Goal: Task Accomplishment & Management: Use online tool/utility

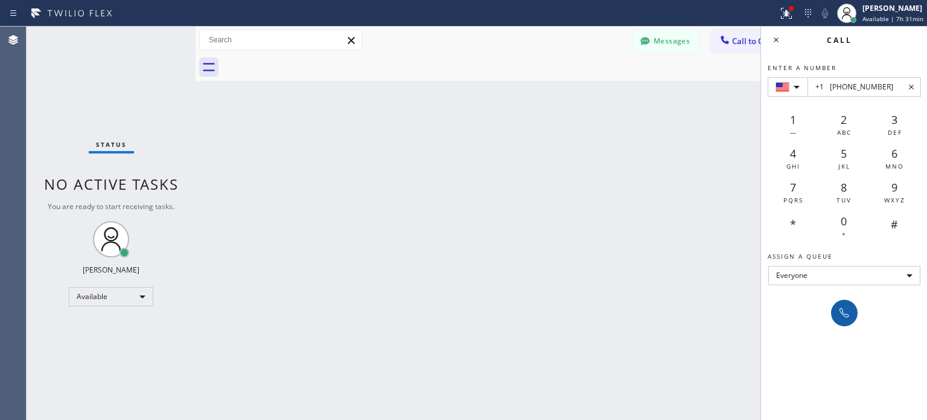
type input "+1 [PHONE_NUMBER]"
click at [845, 313] on icon at bounding box center [844, 313] width 14 height 14
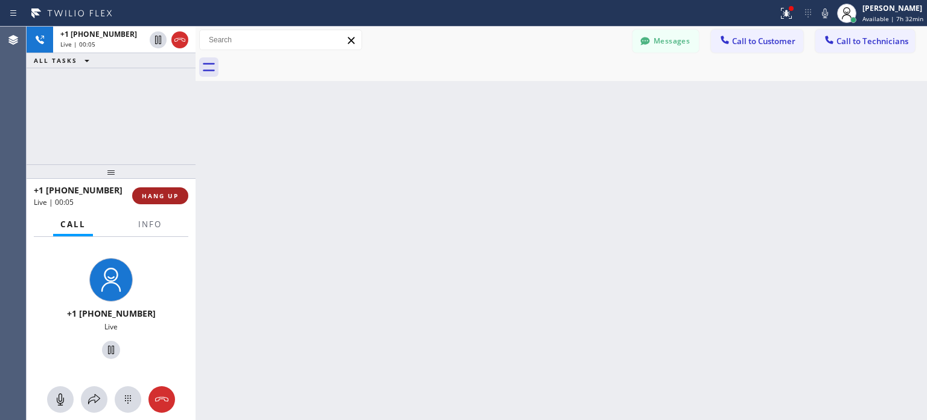
click at [142, 191] on span "HANG UP" at bounding box center [160, 195] width 37 height 8
click at [146, 191] on span "HANG UP" at bounding box center [160, 195] width 37 height 8
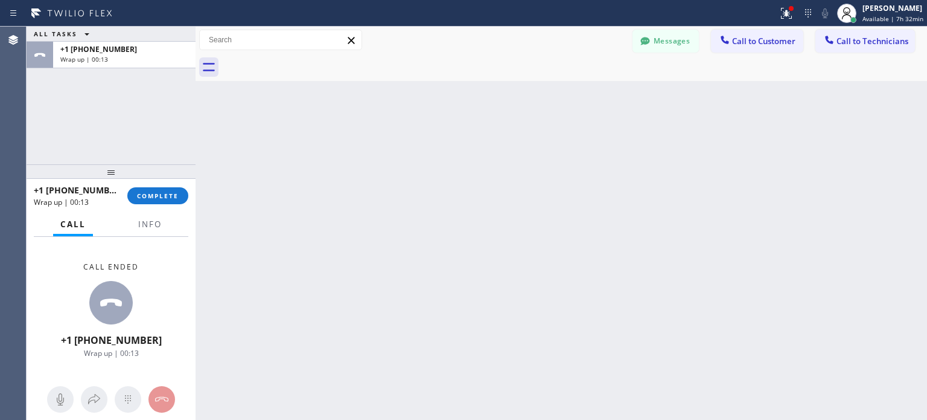
click at [147, 205] on div "+1 [PHONE_NUMBER] Wrap up | 00:13 COMPLETE" at bounding box center [111, 195] width 155 height 31
click at [153, 203] on button "COMPLETE" at bounding box center [157, 195] width 61 height 17
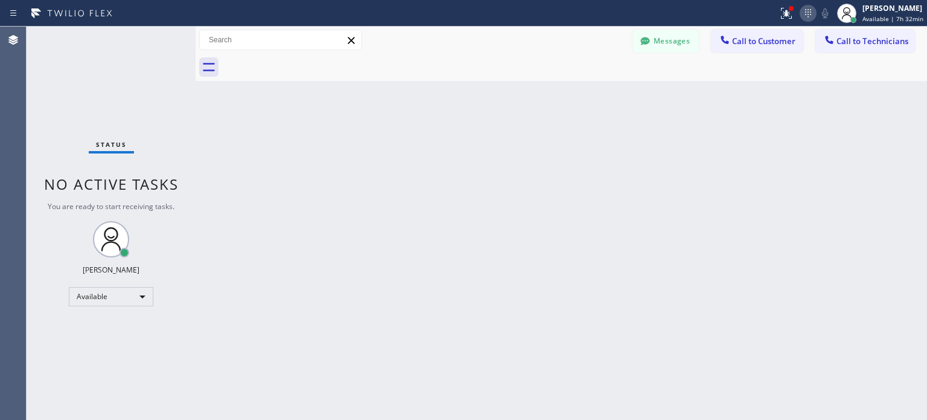
click at [813, 14] on div "Status report Issues detected These issues could affect your workflow. Please c…" at bounding box center [850, 13] width 154 height 27
click at [801, 16] on icon at bounding box center [808, 13] width 14 height 14
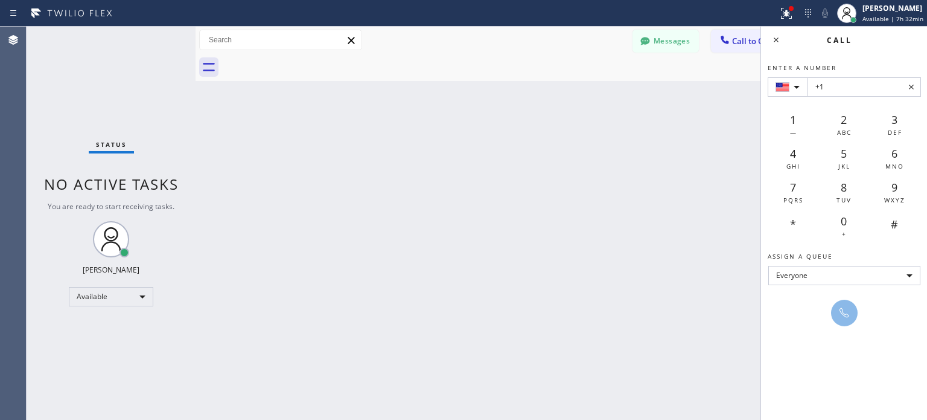
click at [849, 92] on input "+1" at bounding box center [865, 86] width 114 height 19
type input "+1 [PHONE_NUMBER]"
click at [834, 306] on button at bounding box center [844, 312] width 27 height 27
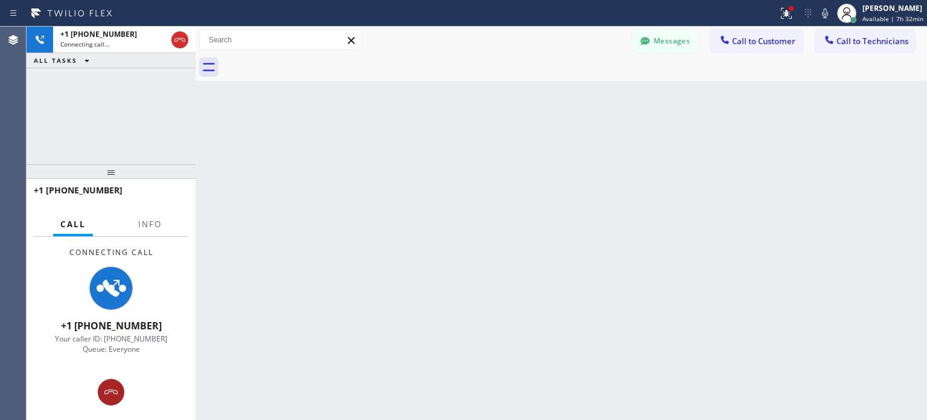
click at [110, 391] on icon at bounding box center [110, 391] width 13 height 5
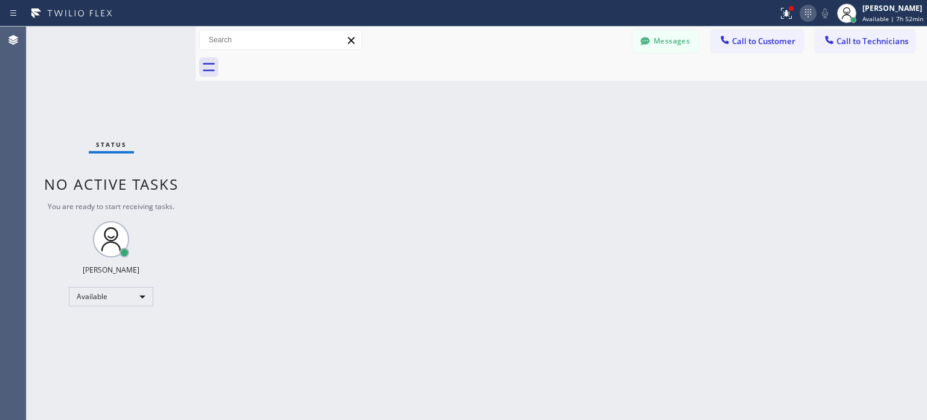
click at [802, 12] on icon at bounding box center [808, 13] width 14 height 14
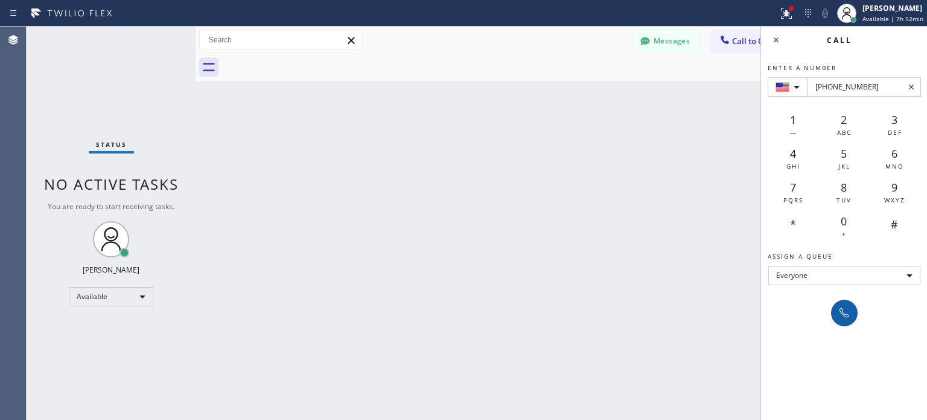
type input "[PHONE_NUMBER]"
click at [842, 308] on icon at bounding box center [845, 313] width 10 height 10
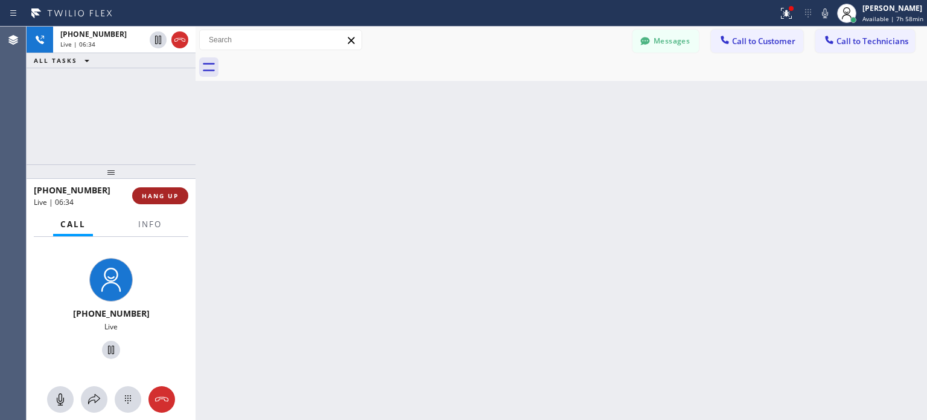
click at [155, 195] on span "HANG UP" at bounding box center [160, 195] width 37 height 8
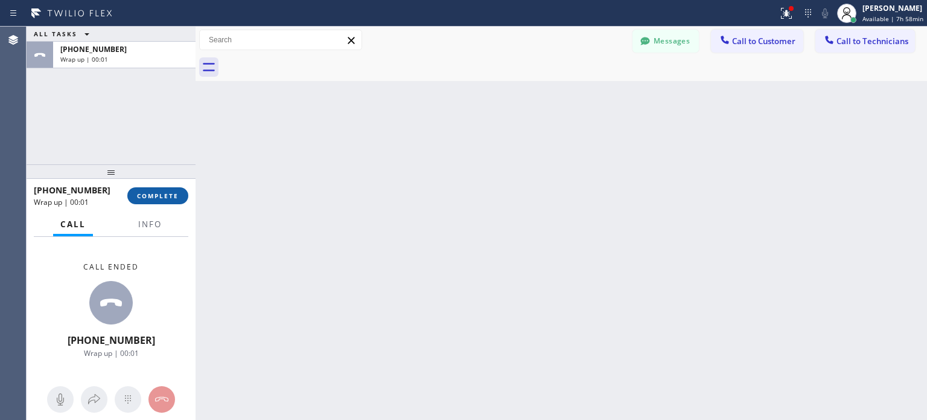
click at [158, 200] on button "COMPLETE" at bounding box center [157, 195] width 61 height 17
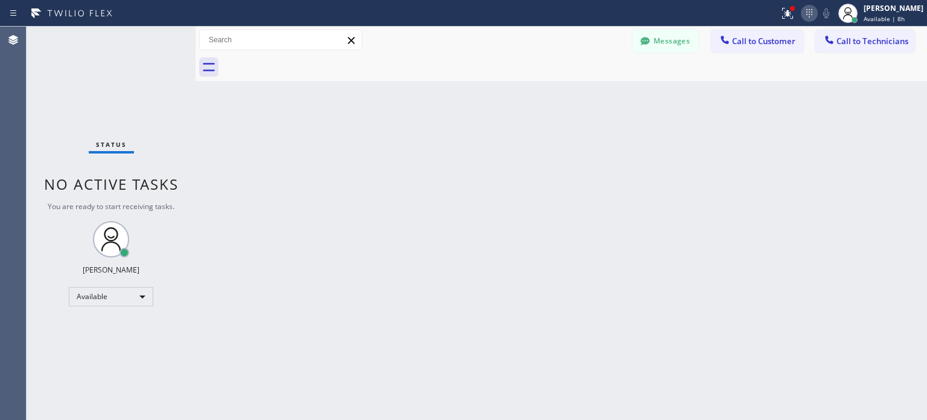
click at [805, 9] on icon at bounding box center [809, 13] width 14 height 14
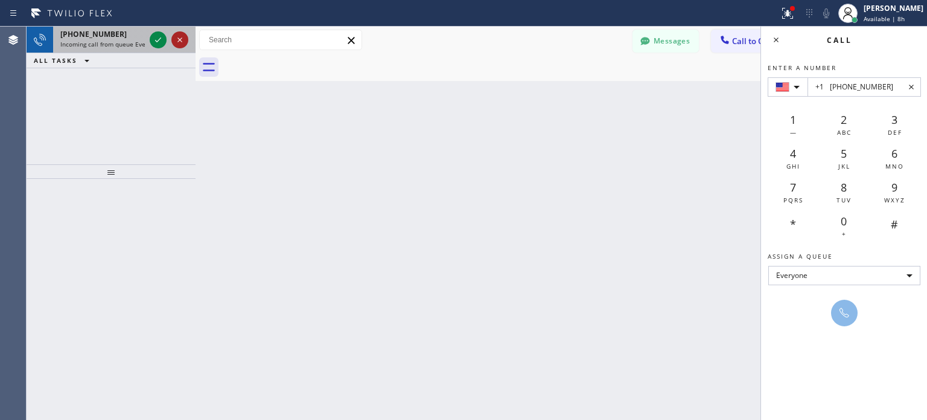
type input "+1 [PHONE_NUMBER]"
click at [176, 37] on icon at bounding box center [180, 40] width 14 height 14
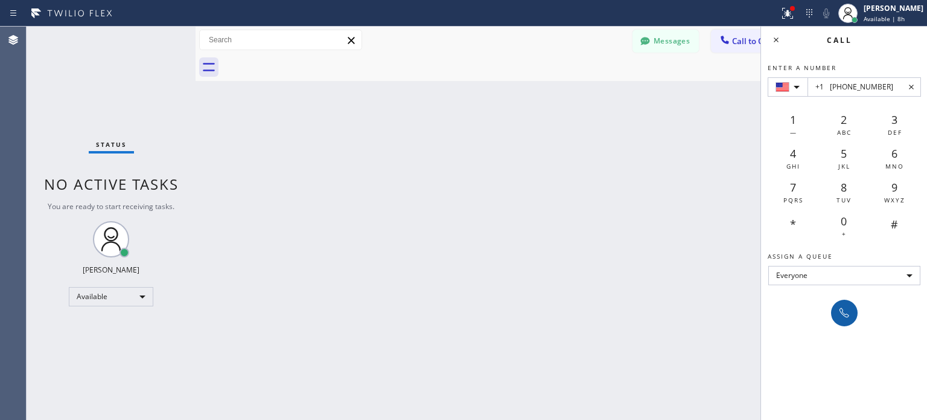
click at [833, 315] on button at bounding box center [844, 312] width 27 height 27
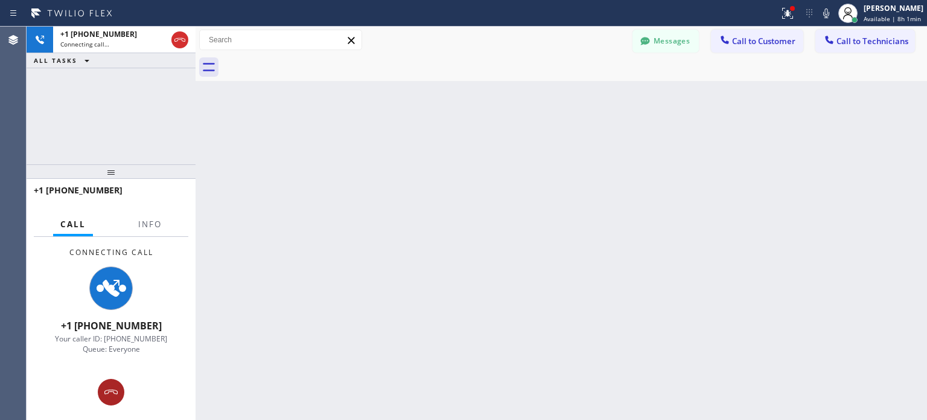
click at [110, 386] on icon at bounding box center [111, 392] width 14 height 14
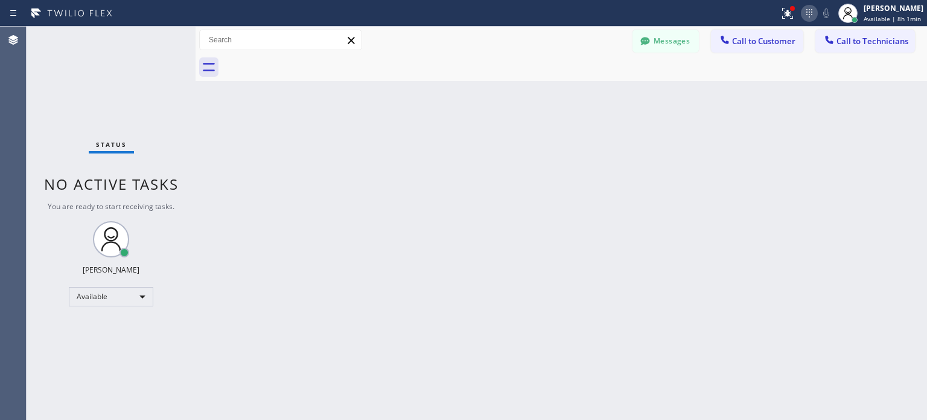
click at [804, 13] on icon at bounding box center [809, 13] width 14 height 14
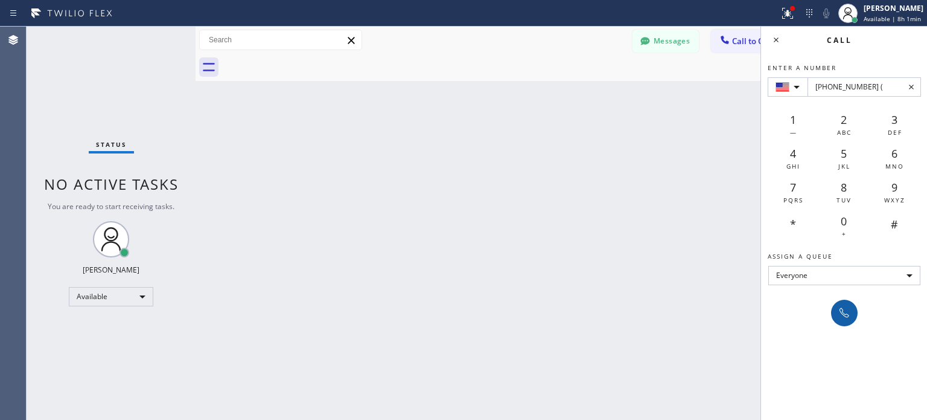
type input "[PHONE_NUMBER] ("
click at [839, 306] on icon at bounding box center [844, 313] width 14 height 14
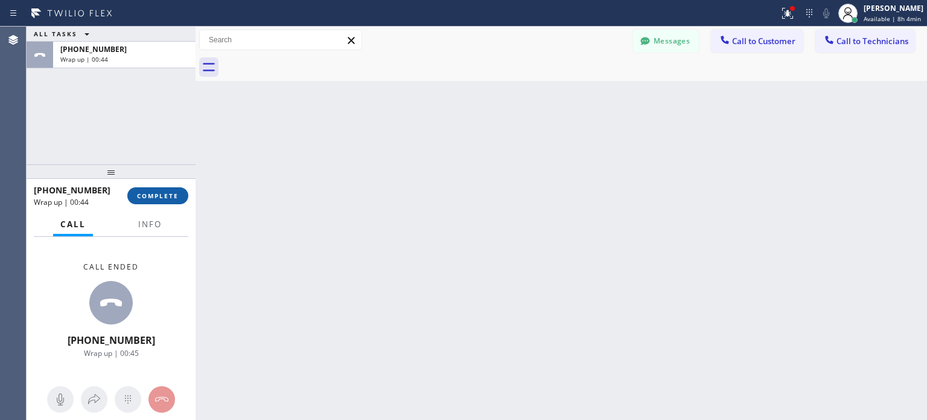
click at [157, 197] on span "COMPLETE" at bounding box center [158, 195] width 42 height 8
